Goal: Obtain resource: Obtain resource

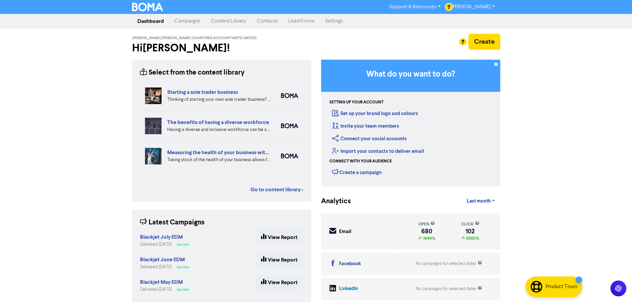
click at [217, 22] on link "Content Library" at bounding box center [229, 21] width 46 height 13
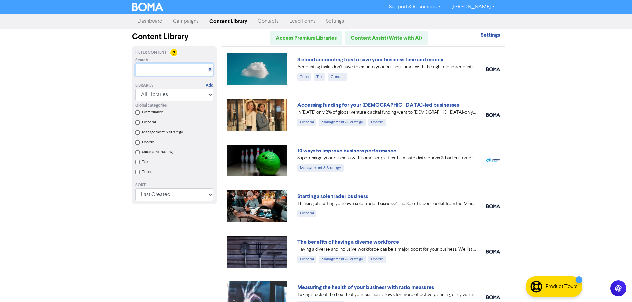
click at [166, 72] on input "text" at bounding box center [174, 69] width 78 height 13
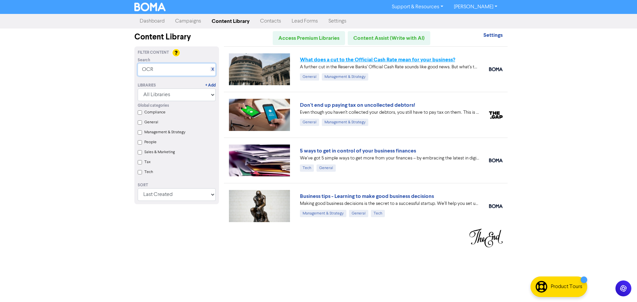
type input "OCR"
drag, startPoint x: 364, startPoint y: 59, endPoint x: 399, endPoint y: 57, distance: 34.9
click at [365, 59] on link "What does a cut to the Official Cash Rate mean for your business?" at bounding box center [377, 59] width 155 height 7
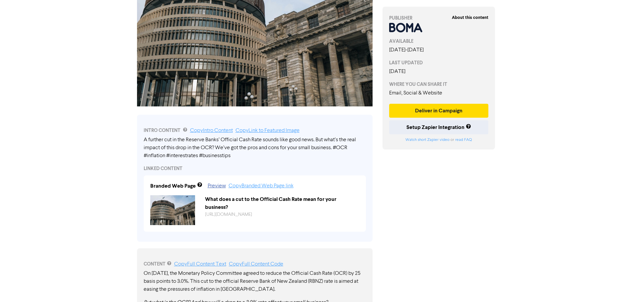
scroll to position [97, 0]
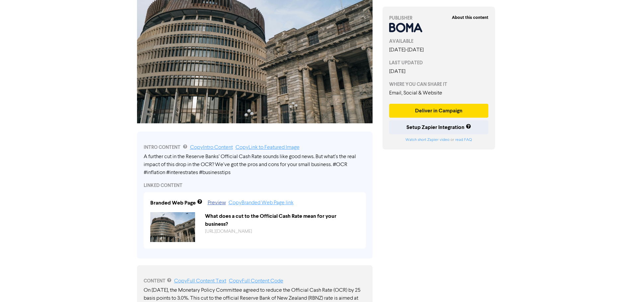
drag, startPoint x: 236, startPoint y: 175, endPoint x: 135, endPoint y: 160, distance: 102.3
click at [135, 159] on div "INTRO CONTENT Copy Intro Content Copy Link to Featured Image A further cut in t…" at bounding box center [255, 193] width 246 height 132
drag, startPoint x: 214, startPoint y: 168, endPoint x: 241, endPoint y: 175, distance: 27.2
click at [215, 168] on div "A further cut in the Reserve Banks’ Official Cash Rate sounds like good news. B…" at bounding box center [255, 165] width 222 height 24
drag, startPoint x: 191, startPoint y: 172, endPoint x: 154, endPoint y: 166, distance: 37.6
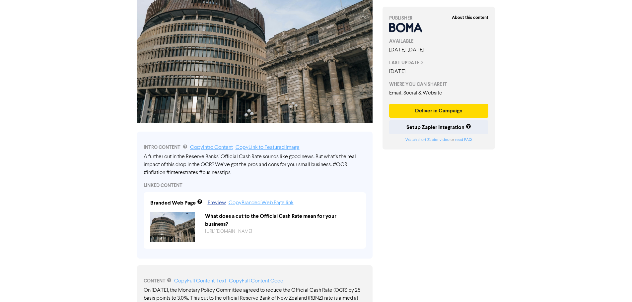
click at [154, 166] on div "A further cut in the Reserve Banks’ Official Cash Rate sounds like good news. B…" at bounding box center [255, 165] width 222 height 24
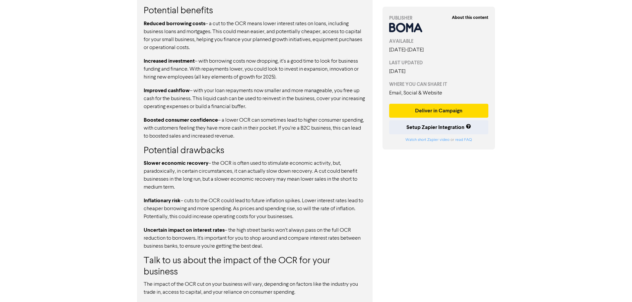
scroll to position [496, 0]
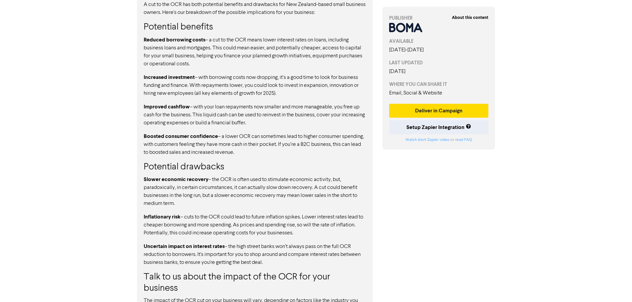
drag, startPoint x: 450, startPoint y: 184, endPoint x: 477, endPoint y: 138, distance: 53.0
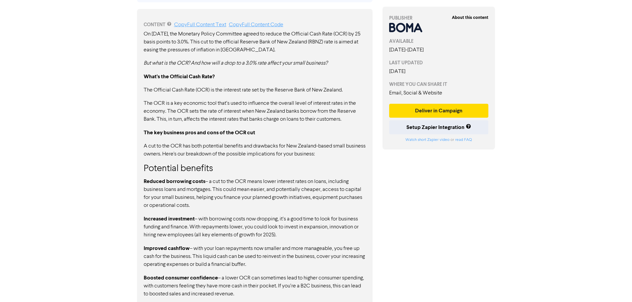
scroll to position [365, 0]
